Goal: Ask a question: Seek information or help from site administrators or community

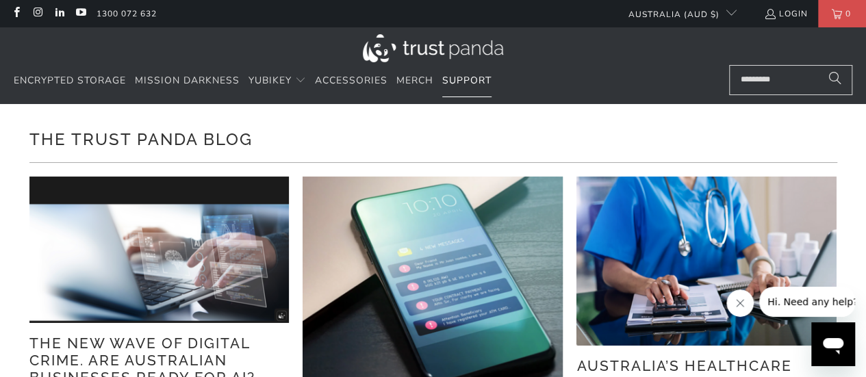
click at [459, 77] on span "Support" at bounding box center [466, 80] width 49 height 13
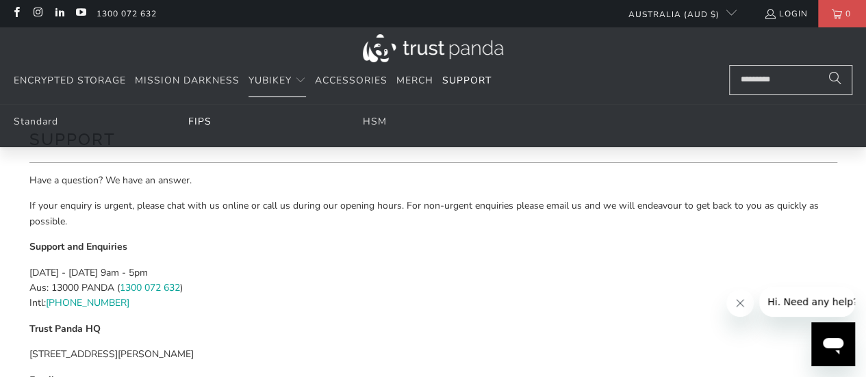
click at [203, 120] on link "FIPS" at bounding box center [199, 121] width 23 height 13
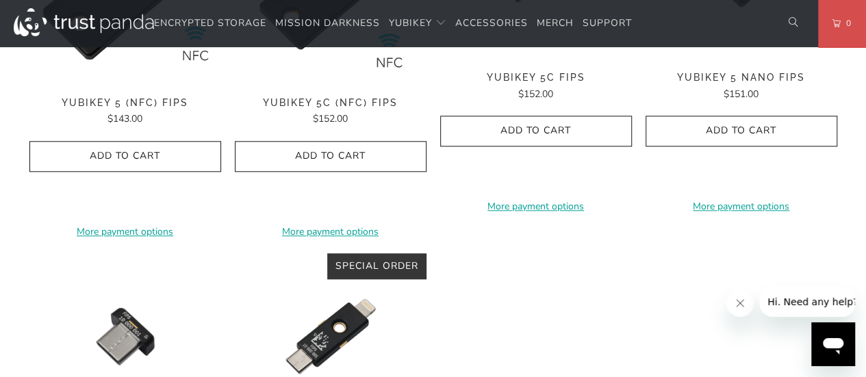
scroll to position [685, 0]
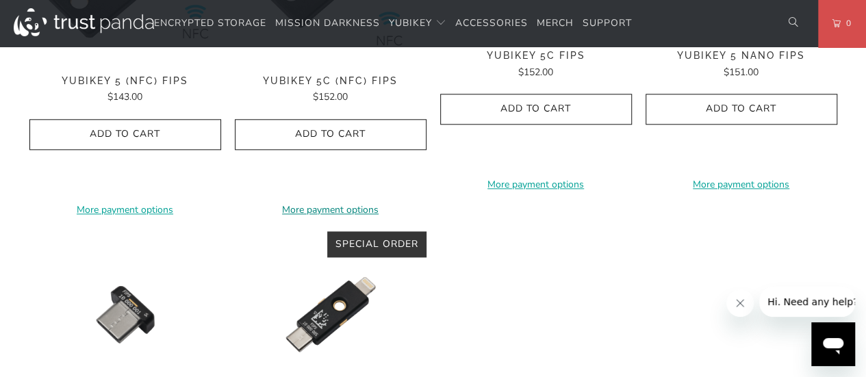
click at [329, 203] on link "More payment options" at bounding box center [331, 210] width 192 height 15
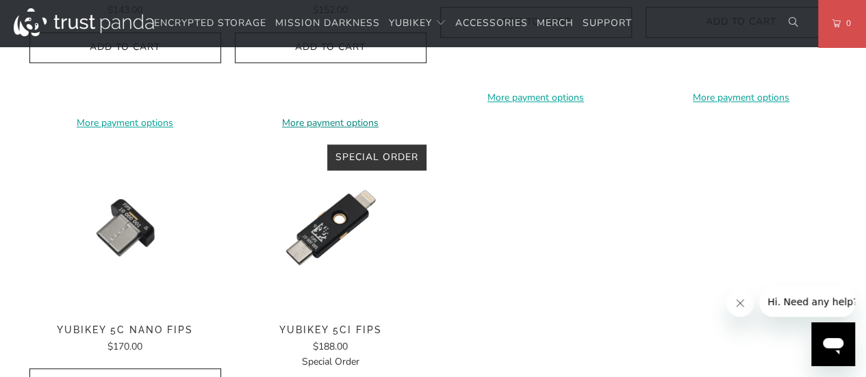
scroll to position [822, 0]
